Goal: Submit feedback/report problem

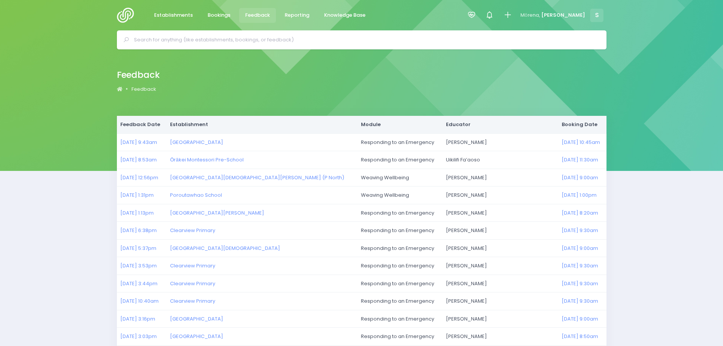
click at [129, 11] on img at bounding box center [128, 15] width 22 height 15
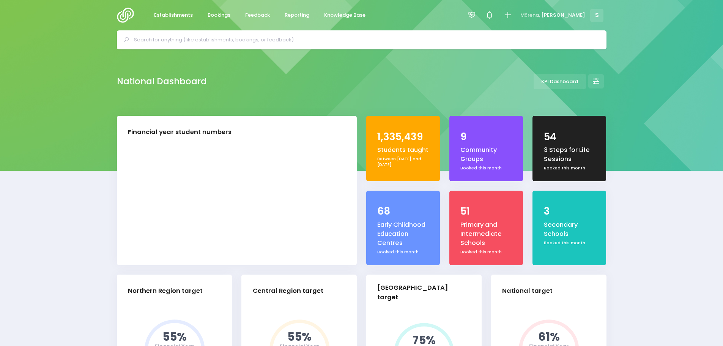
select select "5"
